Goal: Information Seeking & Learning: Learn about a topic

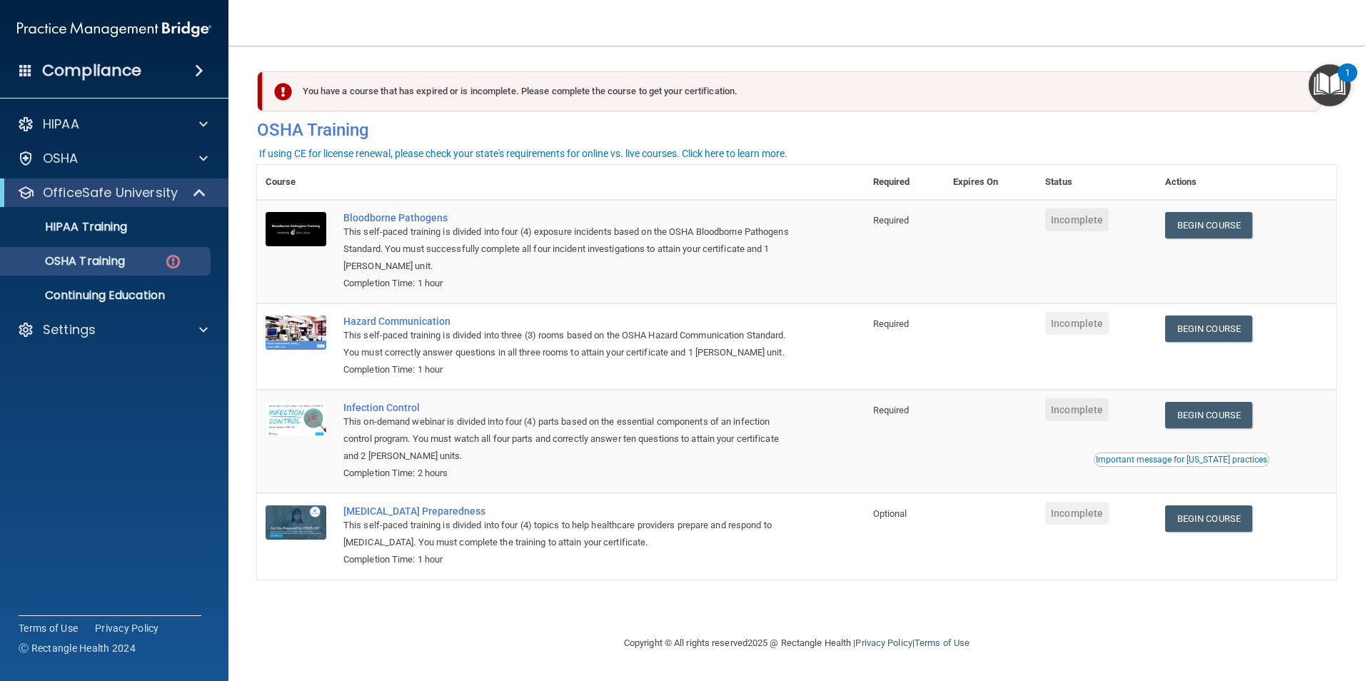
click at [426, 95] on div "You have a course that has expired or is incomplete. Please complete the course…" at bounding box center [792, 91] width 1058 height 40
click at [113, 256] on p "OSHA Training" at bounding box center [67, 261] width 116 height 14
click at [84, 231] on p "HIPAA Training" at bounding box center [68, 227] width 118 height 14
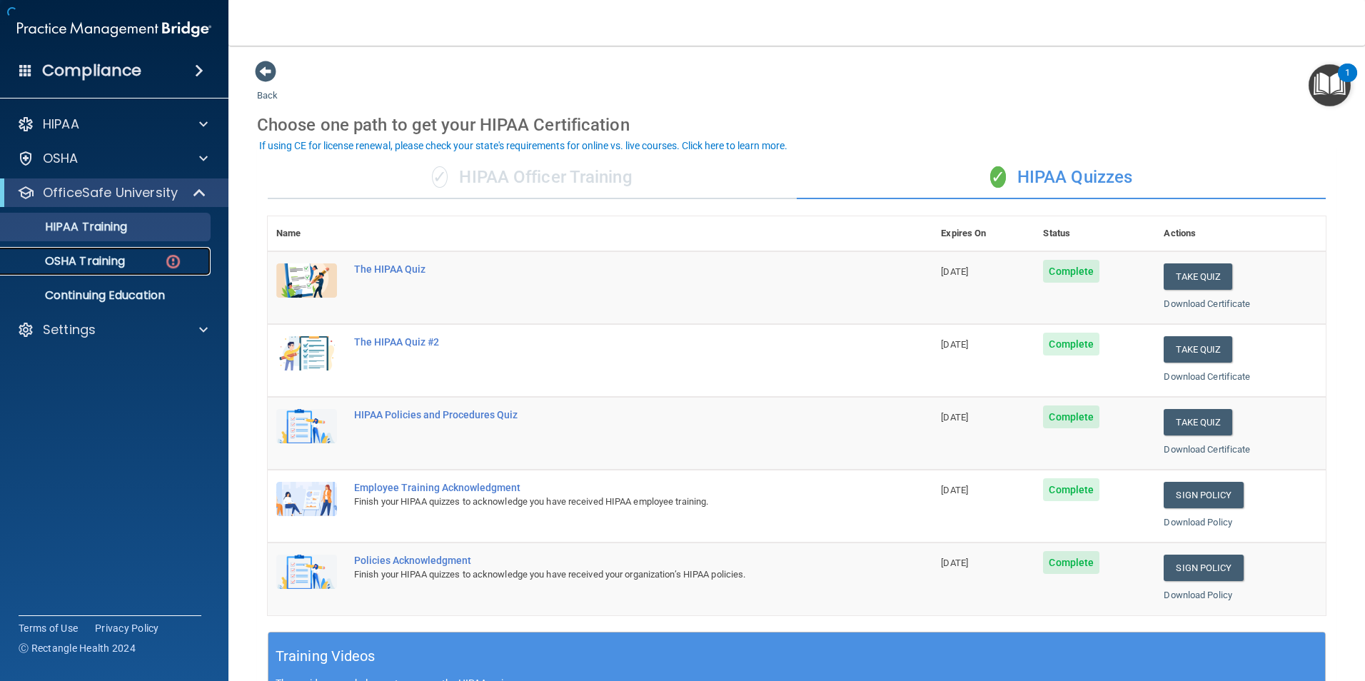
click at [98, 261] on p "OSHA Training" at bounding box center [67, 261] width 116 height 14
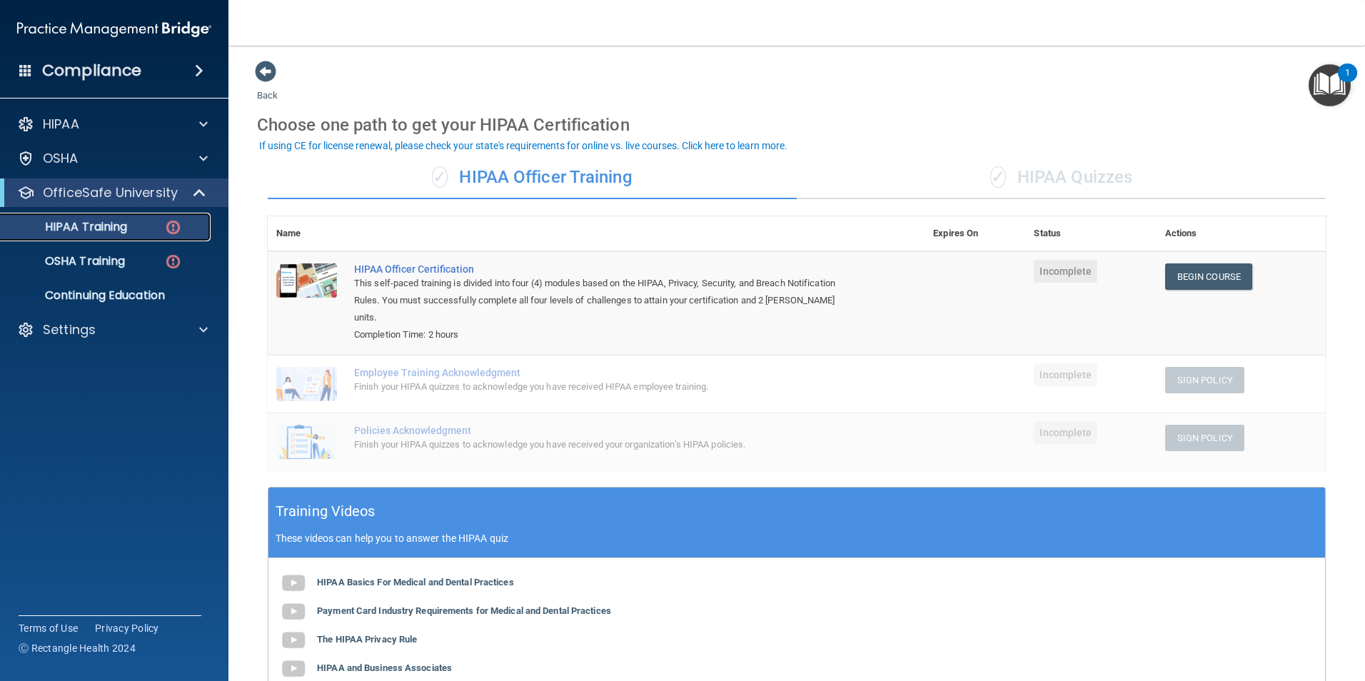
click at [139, 240] on link "HIPAA Training" at bounding box center [98, 227] width 225 height 29
click at [1040, 166] on div "✓ HIPAA Quizzes" at bounding box center [1061, 177] width 529 height 43
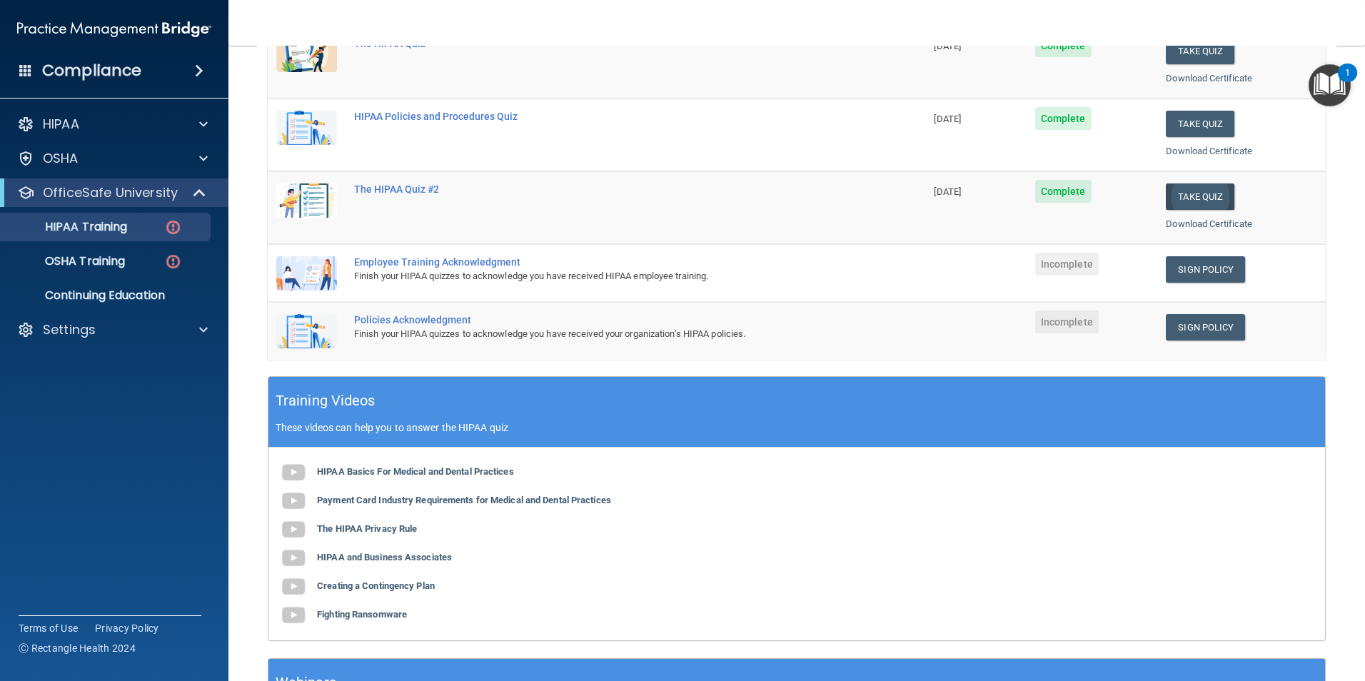
scroll to position [143, 0]
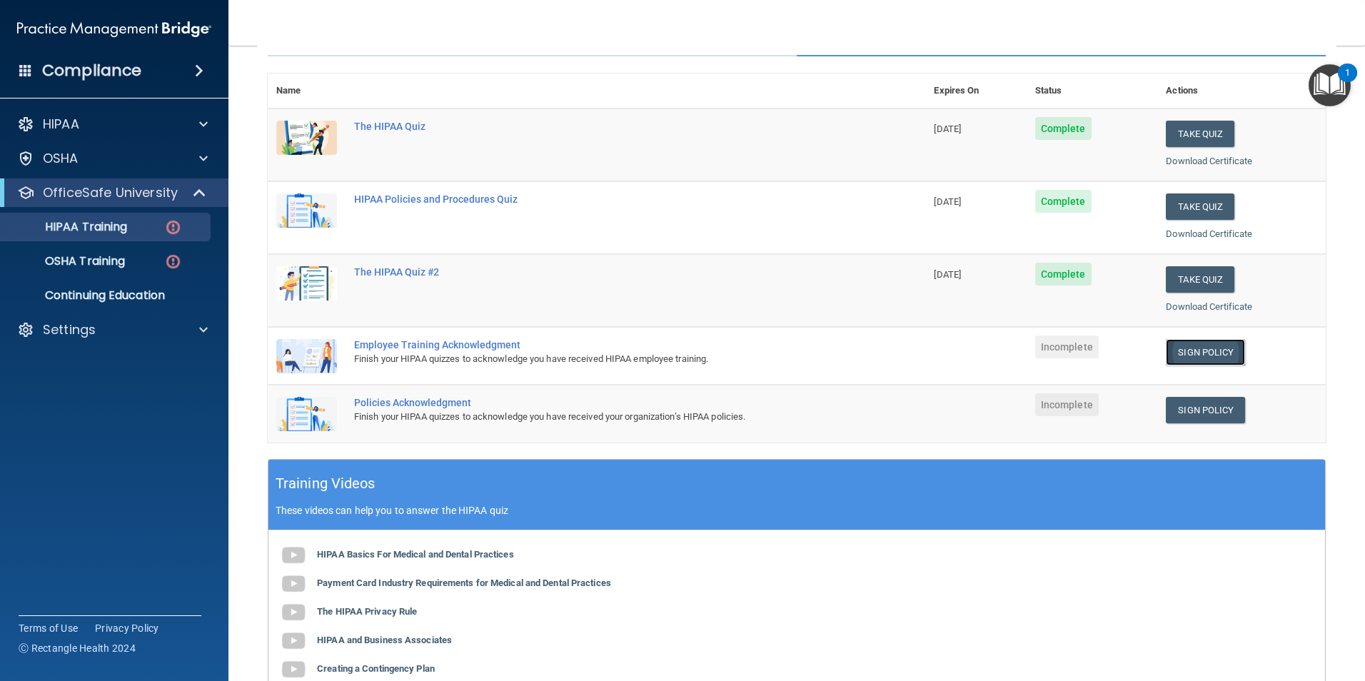
click at [1190, 356] on link "Sign Policy" at bounding box center [1205, 352] width 79 height 26
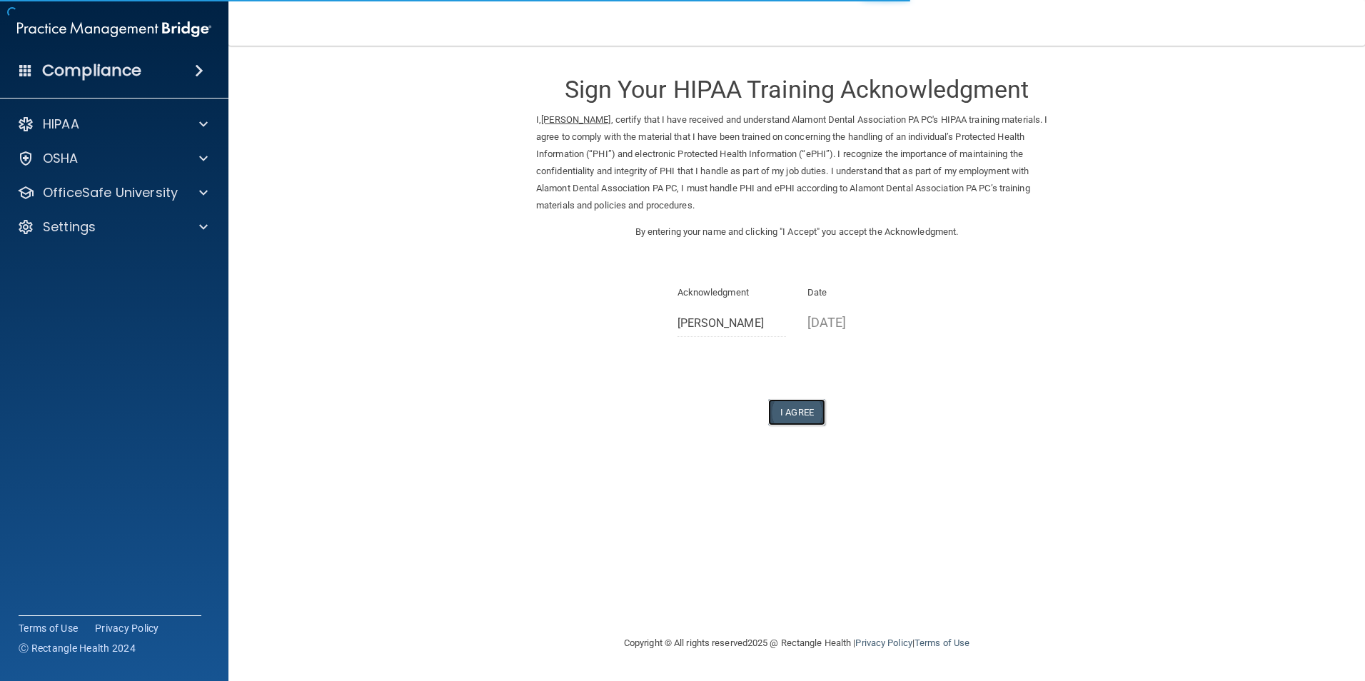
click at [812, 405] on button "I Agree" at bounding box center [796, 412] width 57 height 26
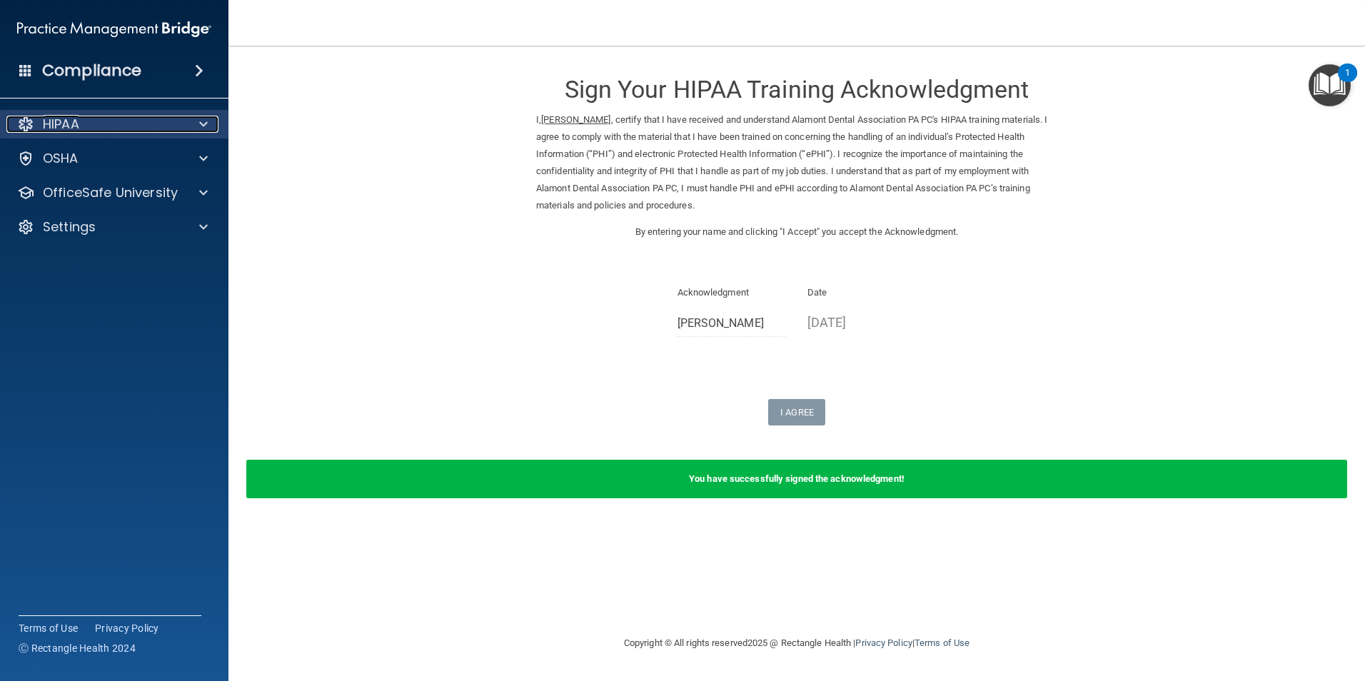
click at [90, 126] on div "HIPAA" at bounding box center [94, 124] width 177 height 17
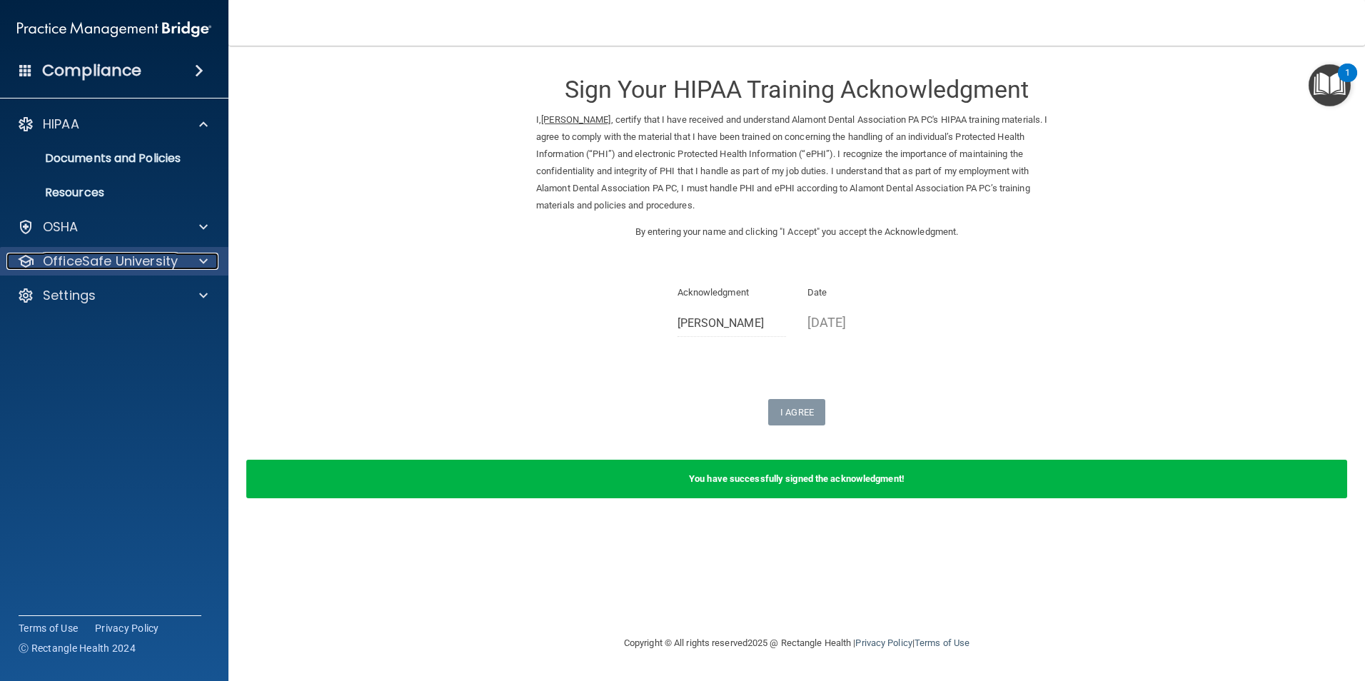
click at [115, 258] on p "OfficeSafe University" at bounding box center [110, 261] width 135 height 17
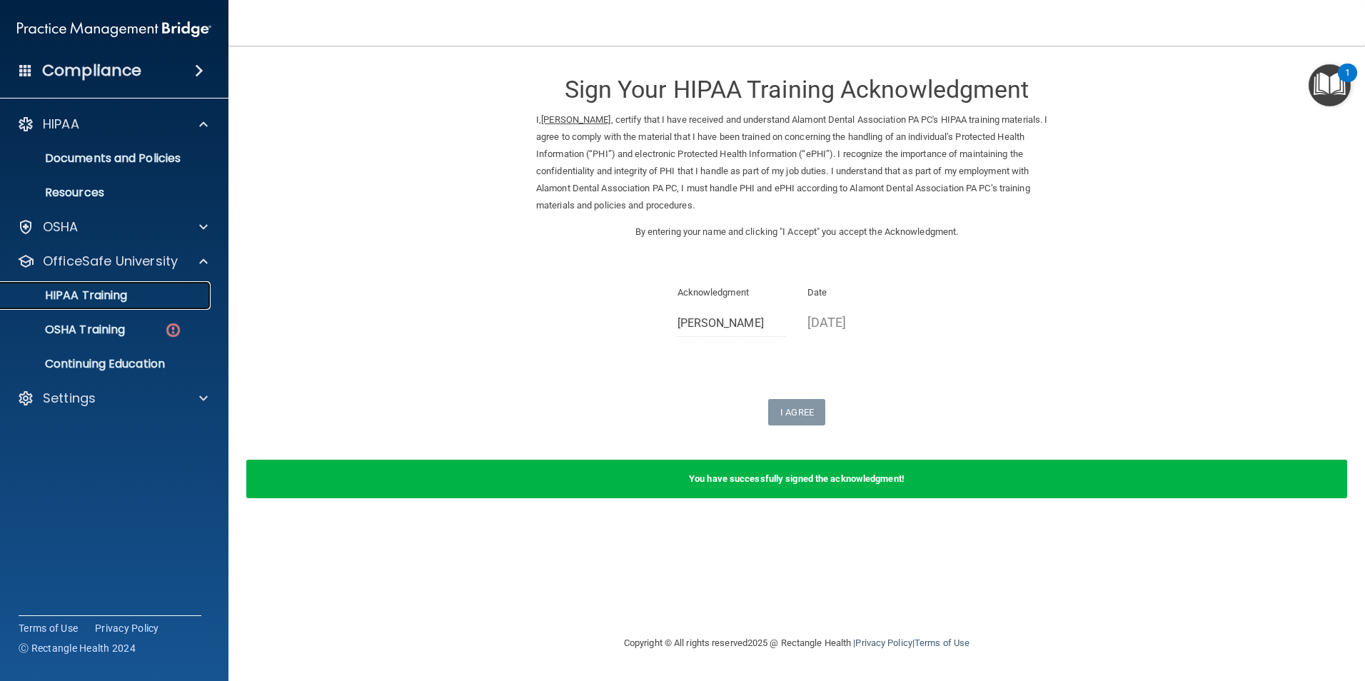
click at [129, 304] on link "HIPAA Training" at bounding box center [98, 295] width 225 height 29
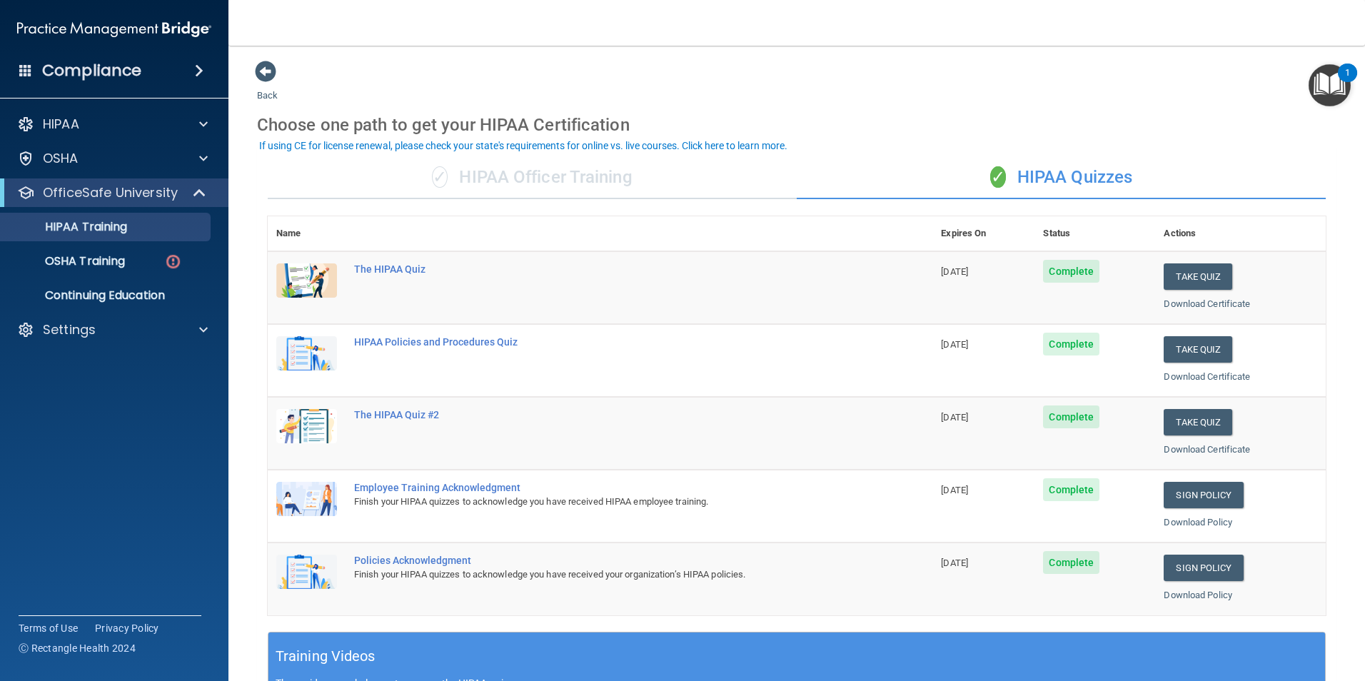
click at [567, 163] on div "✓ HIPAA Officer Training" at bounding box center [532, 177] width 529 height 43
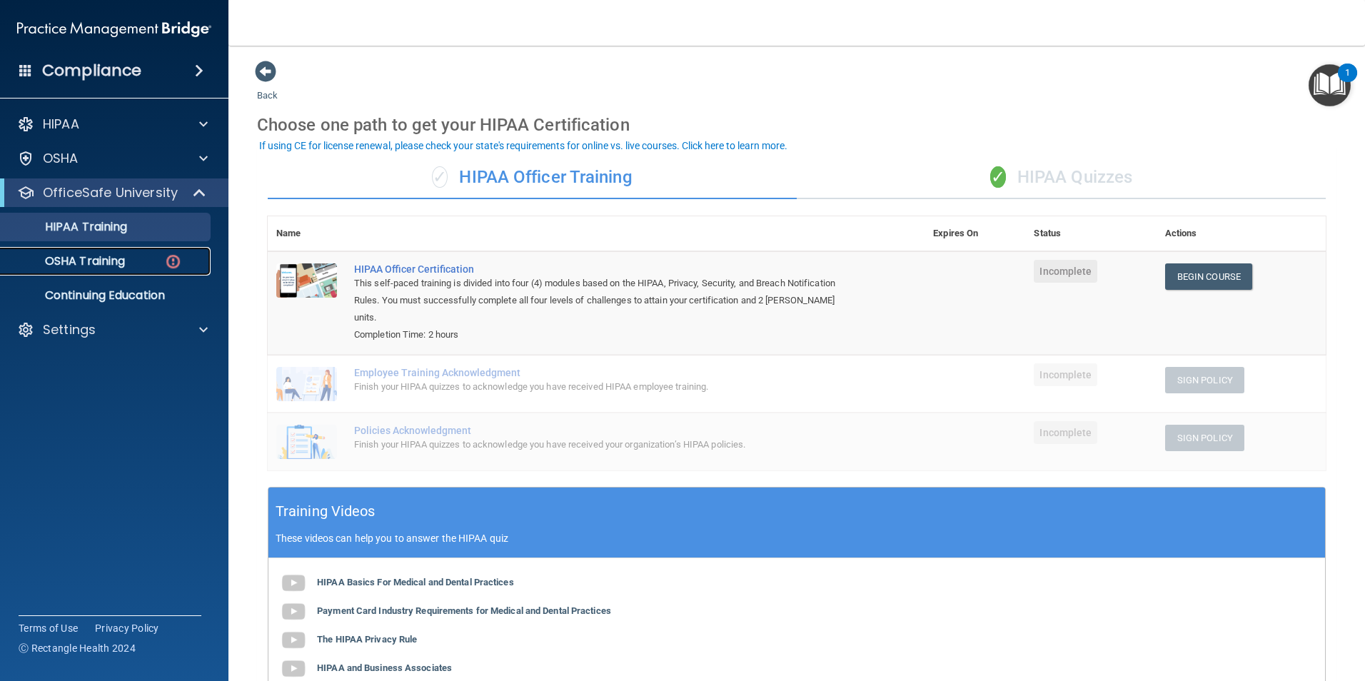
click at [114, 267] on p "OSHA Training" at bounding box center [67, 261] width 116 height 14
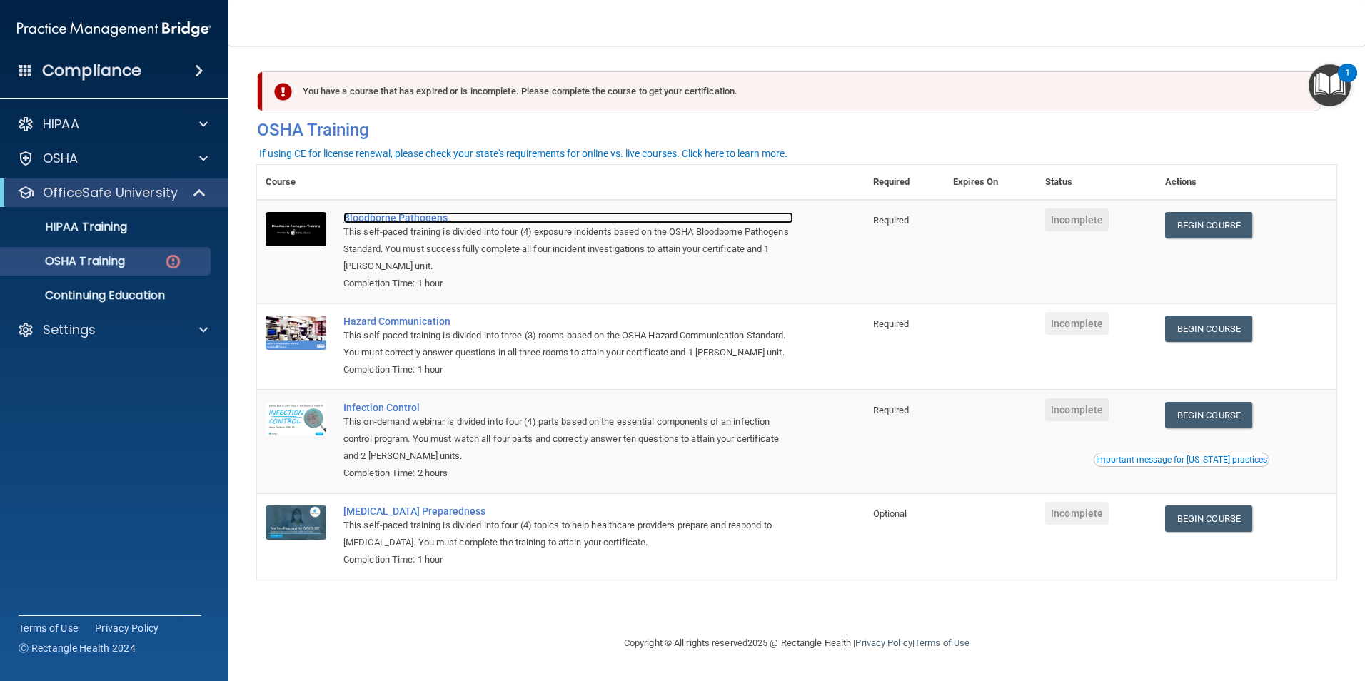
click at [405, 214] on div "Bloodborne Pathogens" at bounding box center [568, 217] width 450 height 11
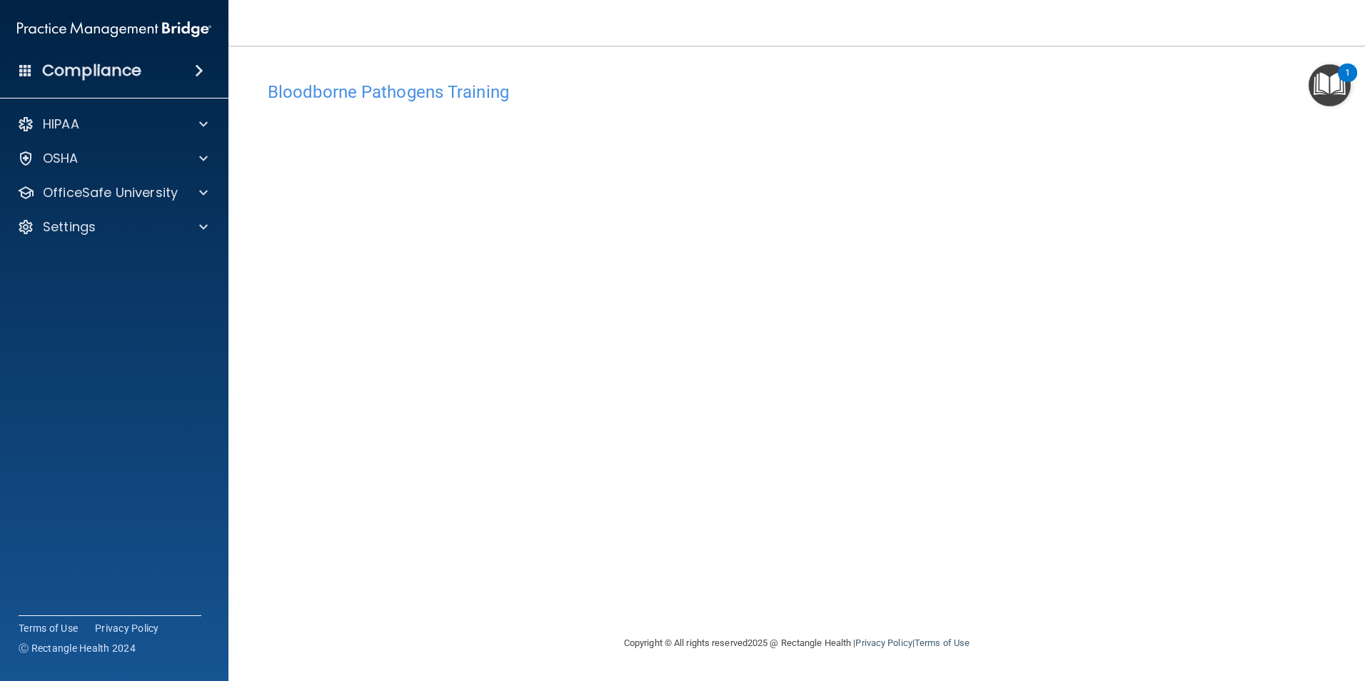
drag, startPoint x: 803, startPoint y: 11, endPoint x: 583, endPoint y: 12, distance: 219.9
click at [803, 11] on nav "Toggle navigation [PERSON_NAME] [EMAIL_ADDRESS][DOMAIN_NAME] Manage My Enterpri…" at bounding box center [796, 23] width 1137 height 46
drag, startPoint x: 984, startPoint y: 578, endPoint x: 946, endPoint y: 572, distance: 38.4
click at [984, 578] on div "Bloodborne Pathogens Training This course doesn’t expire until . Are you sure y…" at bounding box center [797, 354] width 1080 height 561
click at [150, 192] on p "OfficeSafe University" at bounding box center [110, 192] width 135 height 17
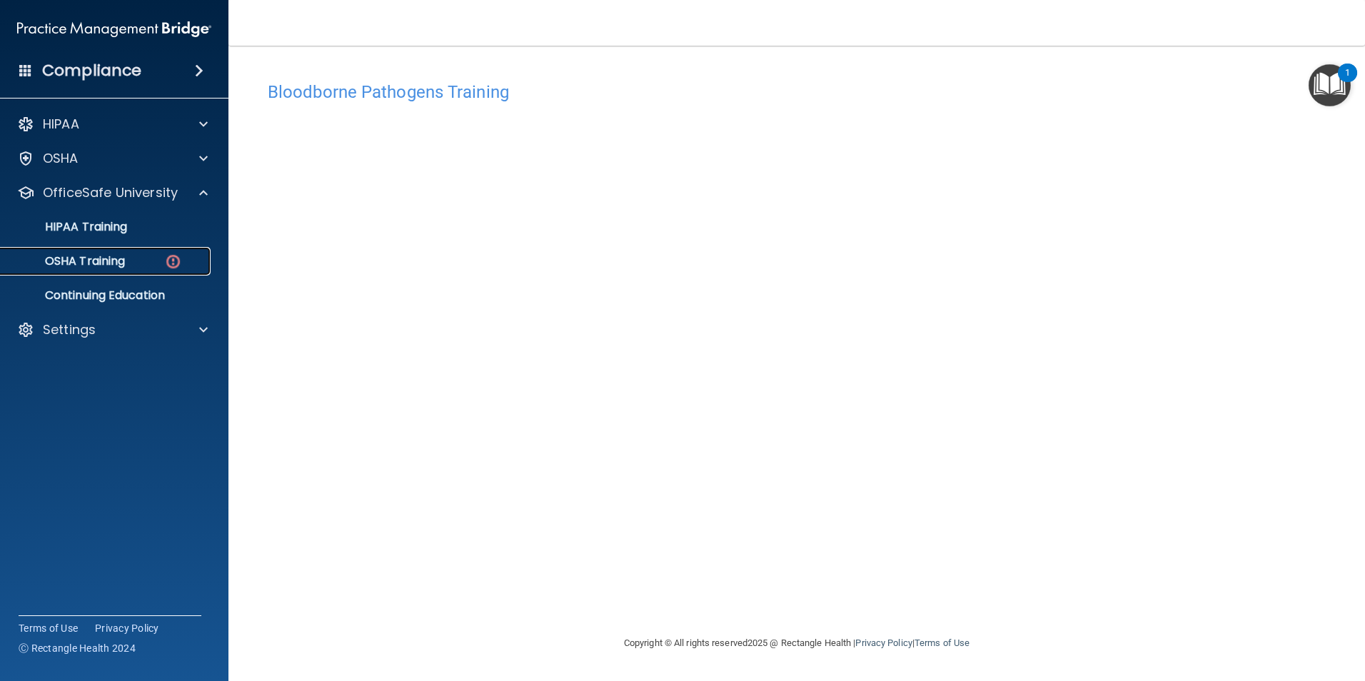
click at [129, 271] on link "OSHA Training" at bounding box center [98, 261] width 225 height 29
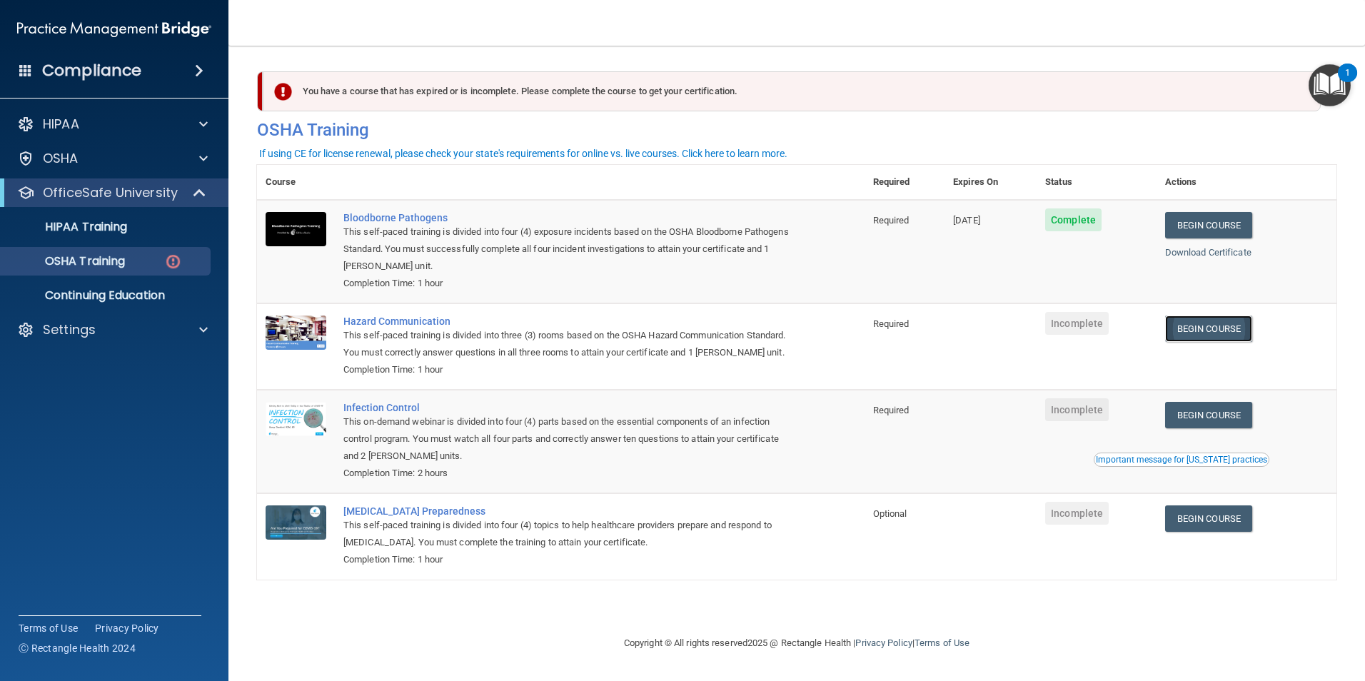
click at [1205, 333] on link "Begin Course" at bounding box center [1208, 329] width 87 height 26
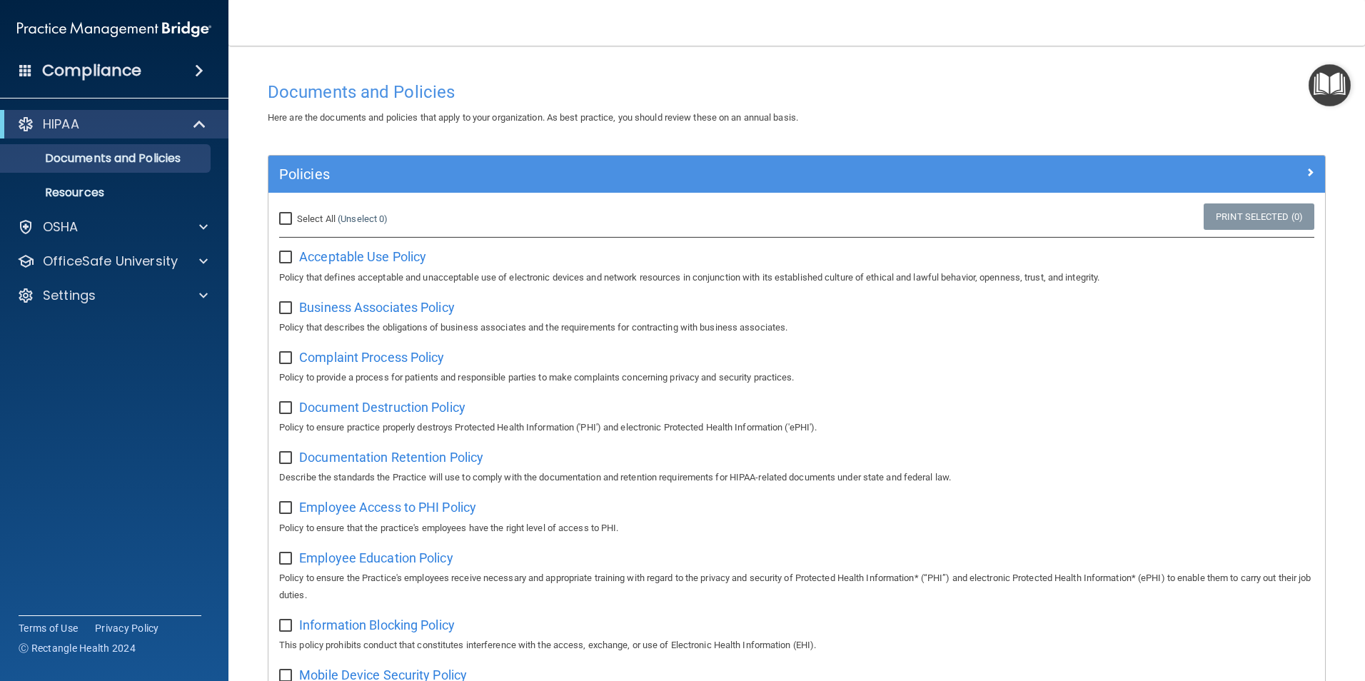
scroll to position [428, 0]
